Goal: Check status: Check status

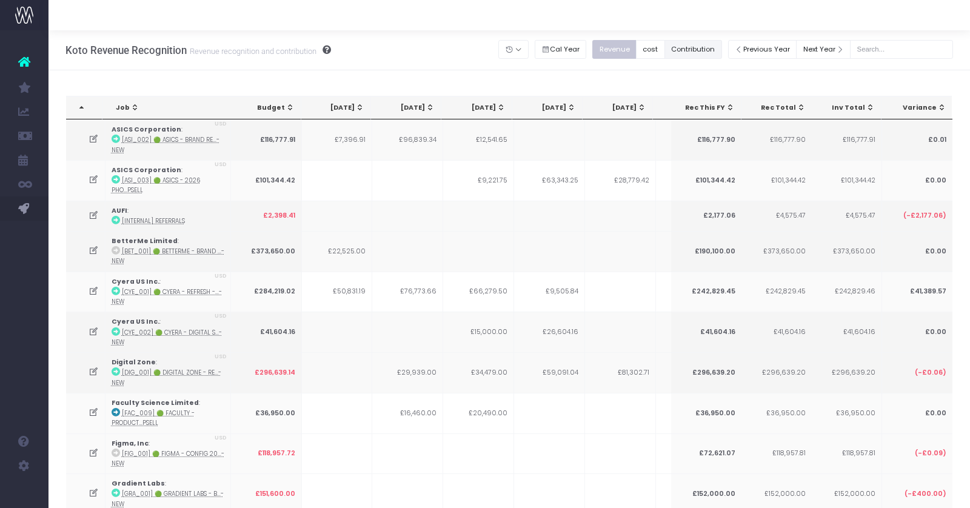
click at [704, 54] on button "Contribution" at bounding box center [694, 49] width 58 height 19
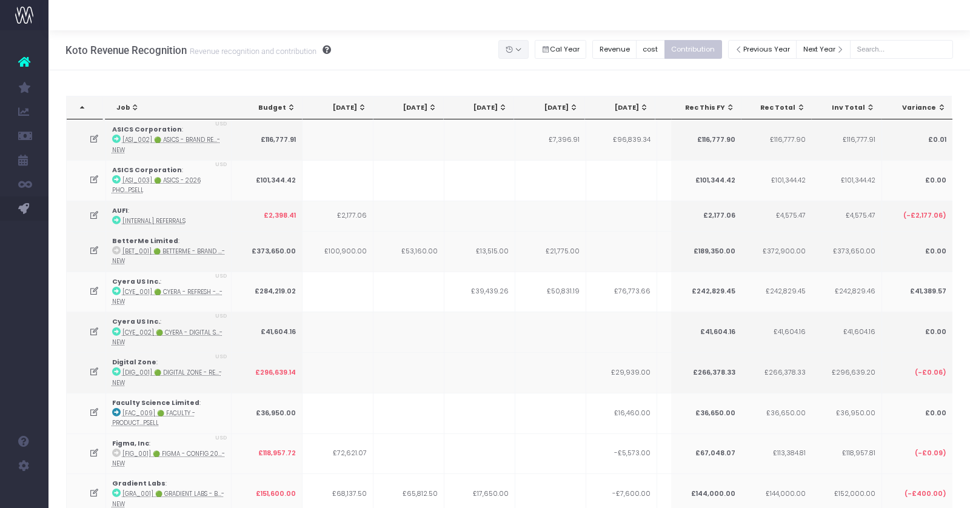
click at [529, 47] on button "button" at bounding box center [514, 49] width 30 height 19
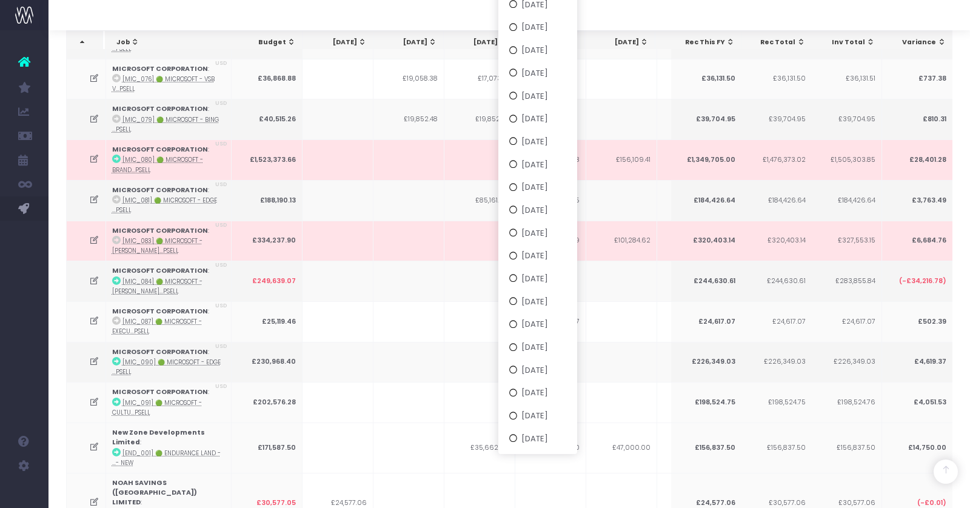
scroll to position [2112, 0]
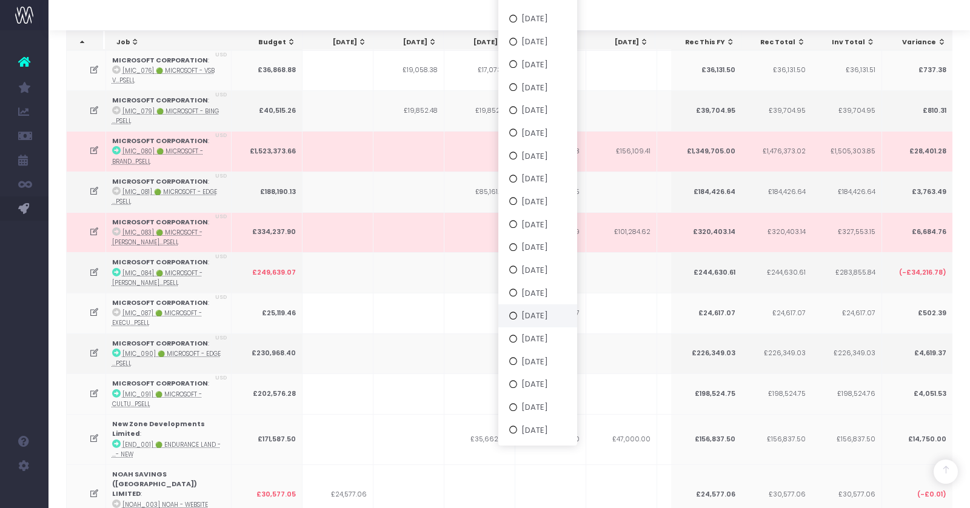
click at [553, 317] on button "[DATE]" at bounding box center [538, 315] width 79 height 23
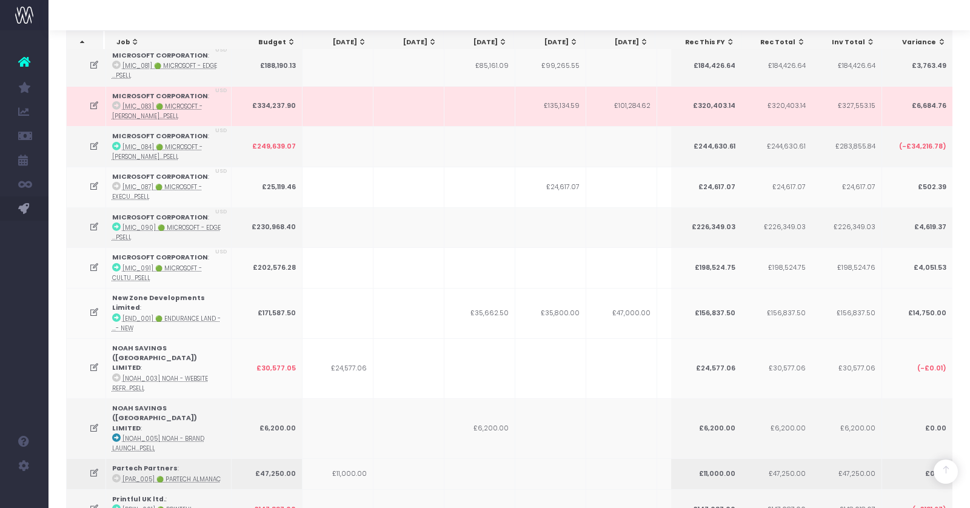
scroll to position [0, 38]
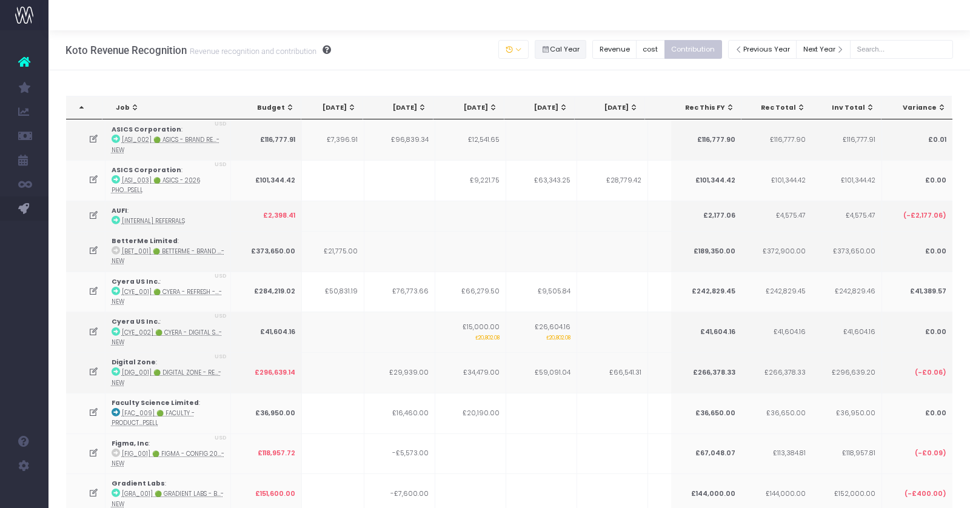
click at [585, 44] on button "Cal Year" at bounding box center [561, 49] width 52 height 19
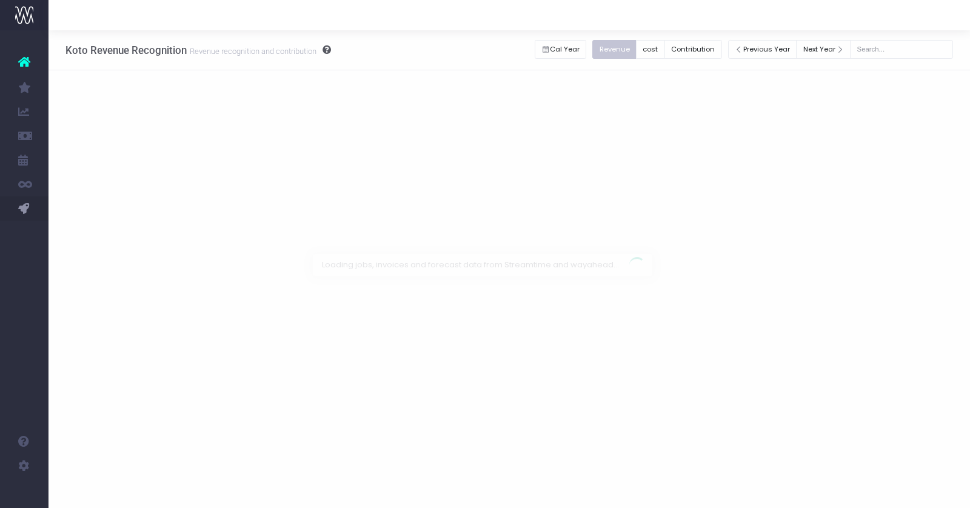
click at [584, 47] on div at bounding box center [485, 254] width 970 height 508
click at [705, 50] on div at bounding box center [485, 254] width 970 height 508
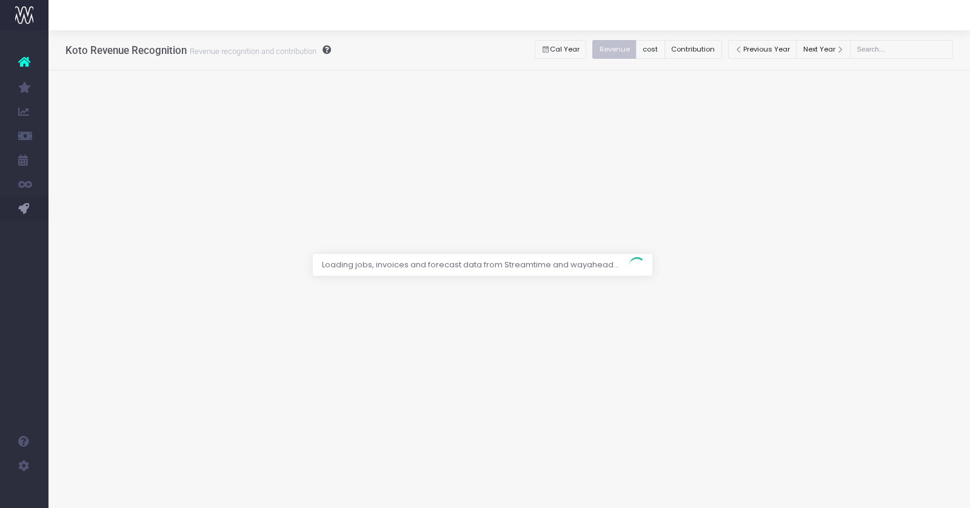
click at [705, 50] on div at bounding box center [485, 254] width 970 height 508
click at [703, 49] on div at bounding box center [485, 254] width 970 height 508
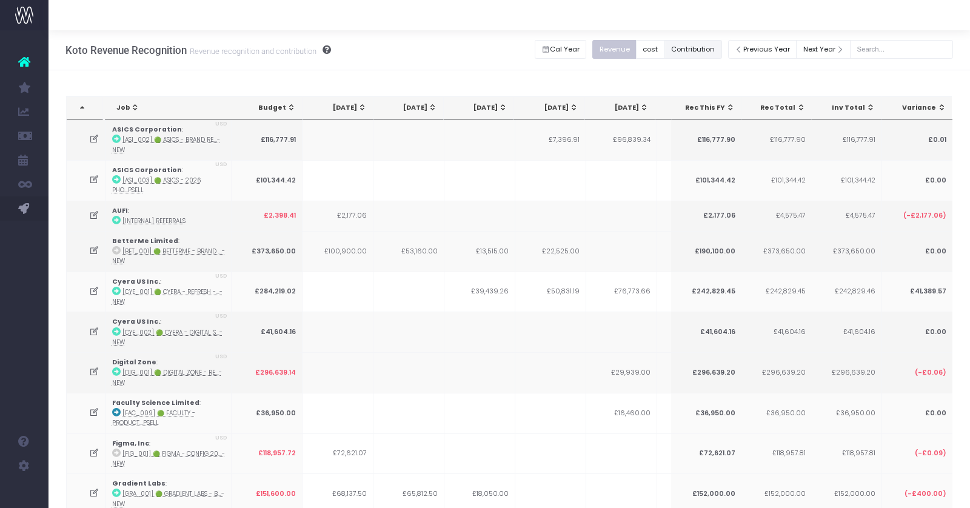
click at [705, 49] on button "Contribution" at bounding box center [694, 49] width 58 height 19
click at [529, 52] on button "button" at bounding box center [514, 49] width 30 height 19
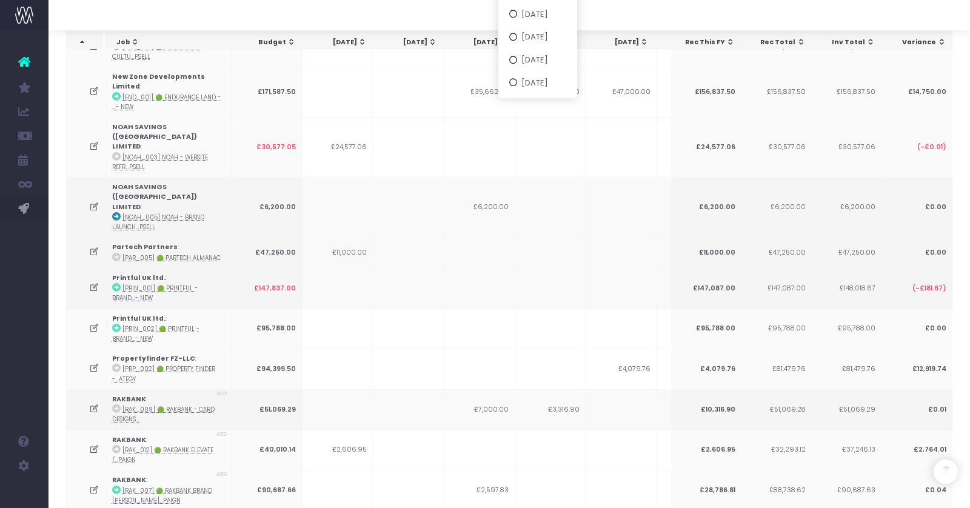
scroll to position [2279, 0]
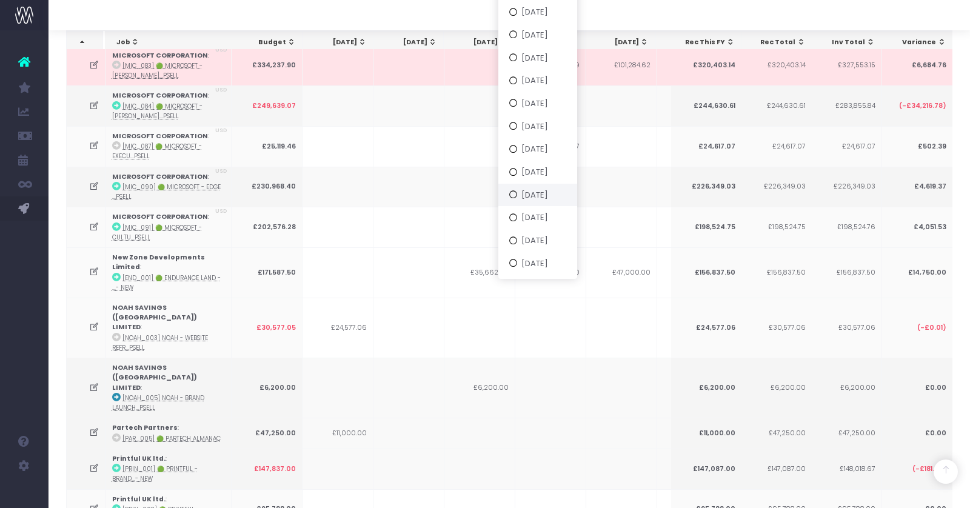
click at [543, 196] on button "[DATE]" at bounding box center [538, 194] width 79 height 23
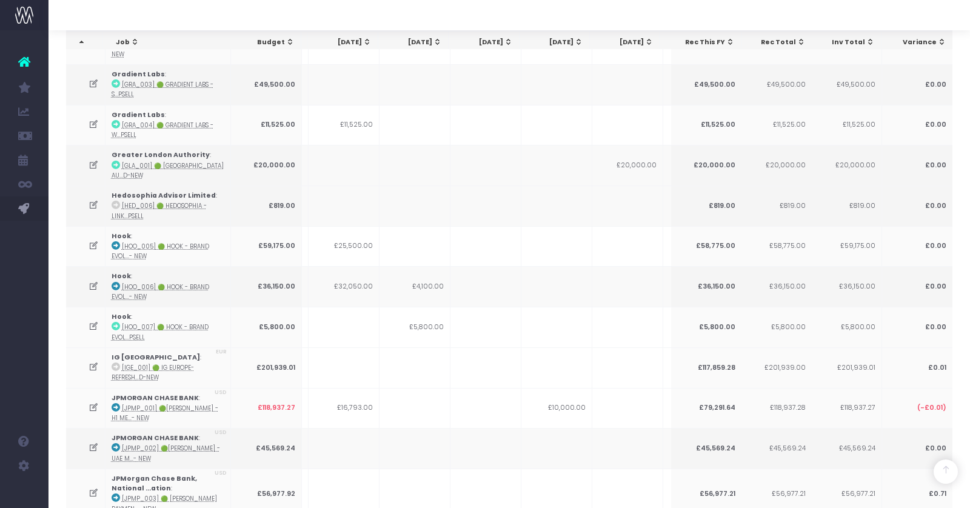
scroll to position [0, 0]
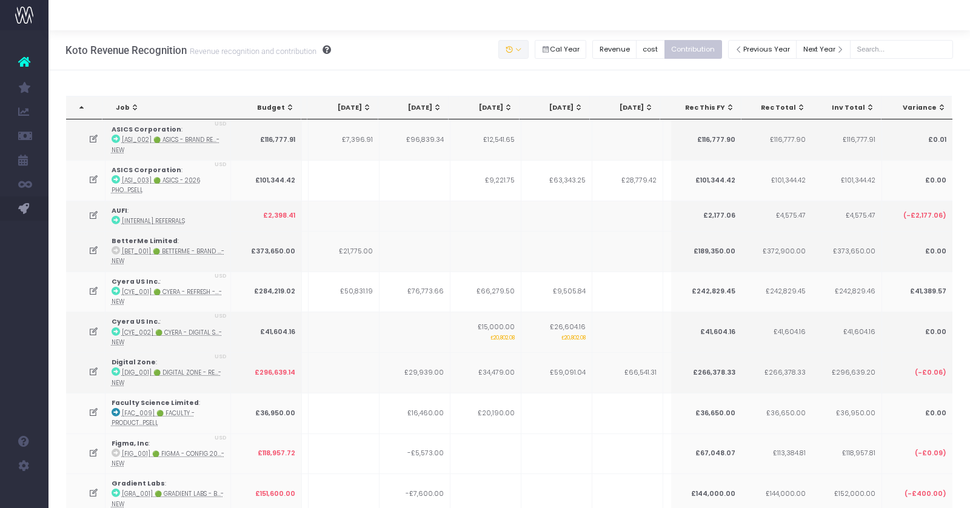
click at [529, 48] on button "button" at bounding box center [514, 49] width 30 height 19
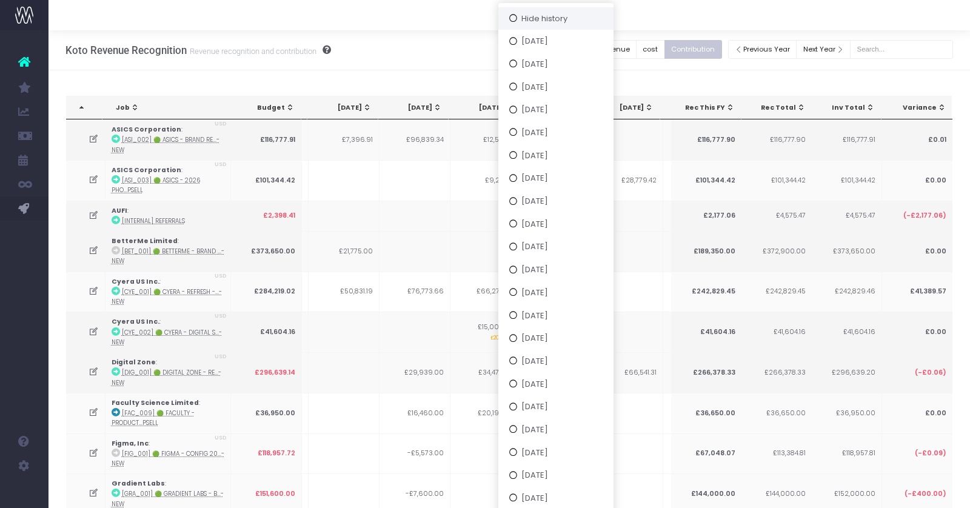
click at [545, 24] on button "Hide history" at bounding box center [556, 18] width 115 height 23
click at [523, 16] on div at bounding box center [510, 15] width 922 height 30
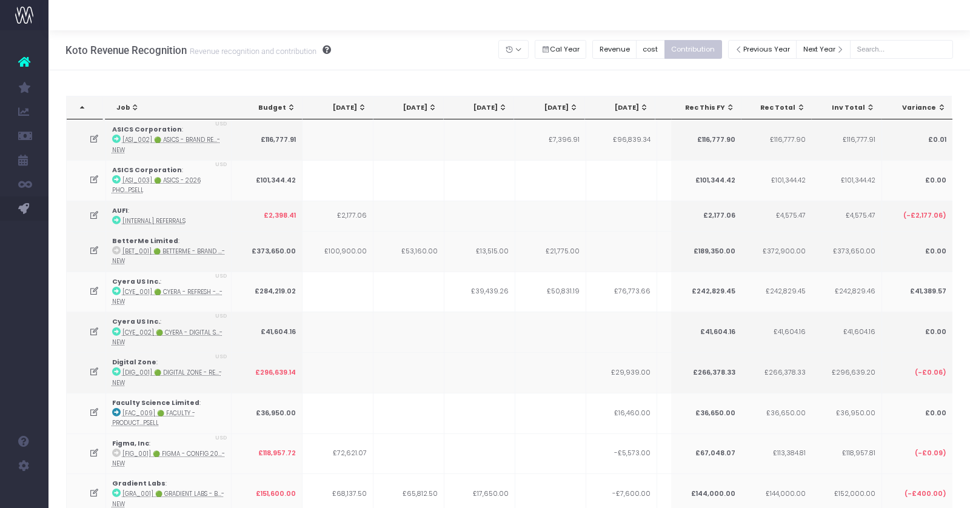
click at [529, 18] on div at bounding box center [510, 15] width 922 height 30
